Goal: Transaction & Acquisition: Register for event/course

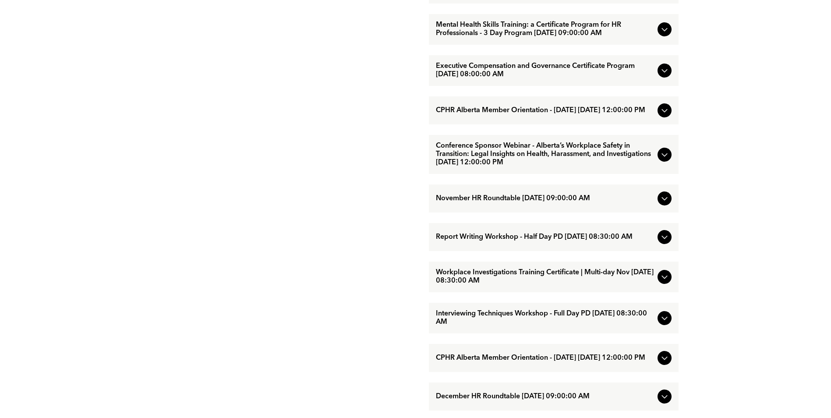
scroll to position [701, 0]
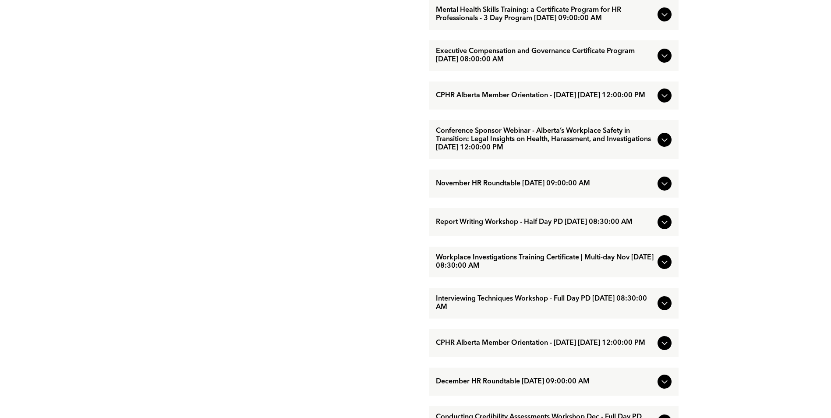
click at [665, 267] on icon at bounding box center [664, 262] width 11 height 11
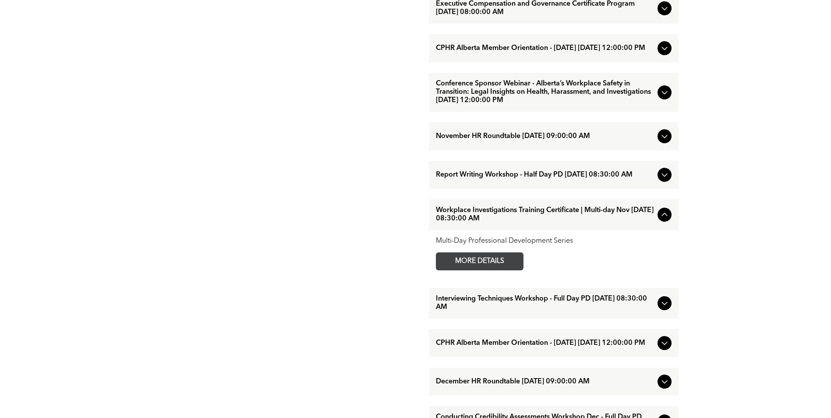
click at [510, 270] on span "MORE DETAILS" at bounding box center [479, 261] width 69 height 17
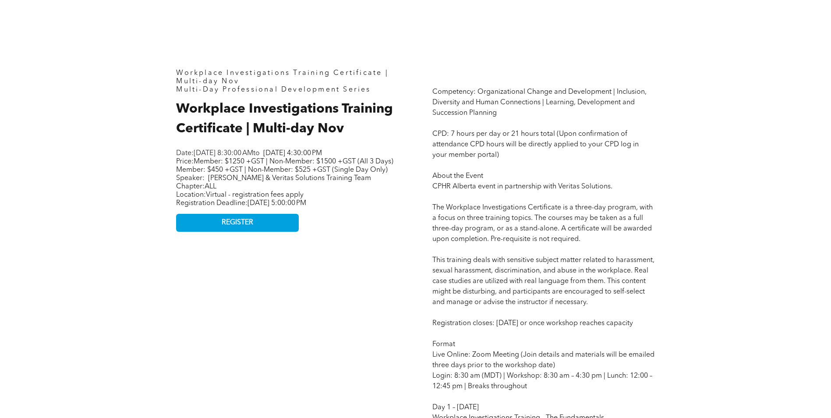
scroll to position [526, 0]
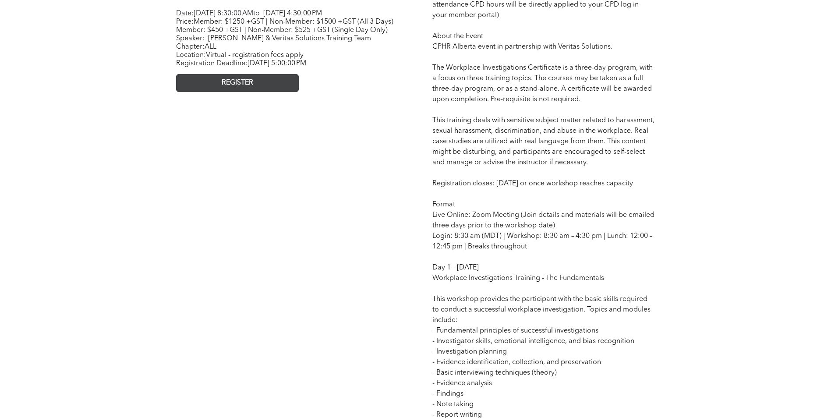
click at [252, 87] on span "REGISTER" at bounding box center [238, 83] width 32 height 8
click at [234, 87] on span "REGISTER" at bounding box center [238, 83] width 32 height 8
